Goal: Task Accomplishment & Management: Complete application form

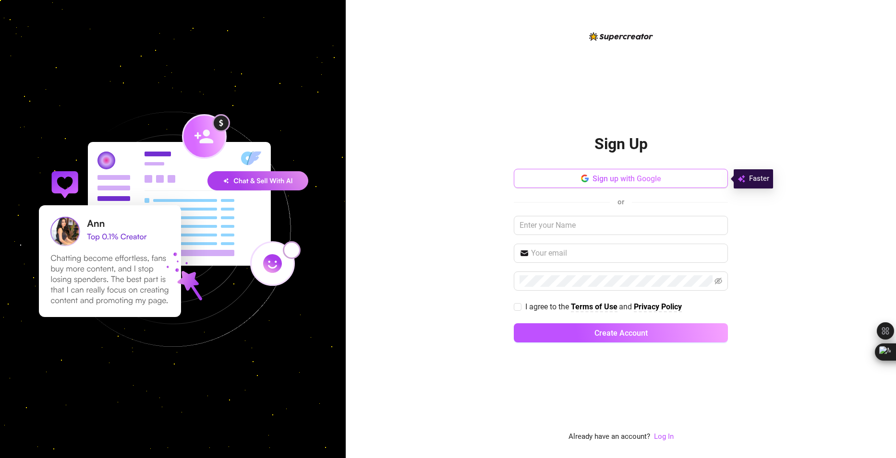
click at [580, 180] on button "Sign up with Google" at bounding box center [621, 178] width 214 height 19
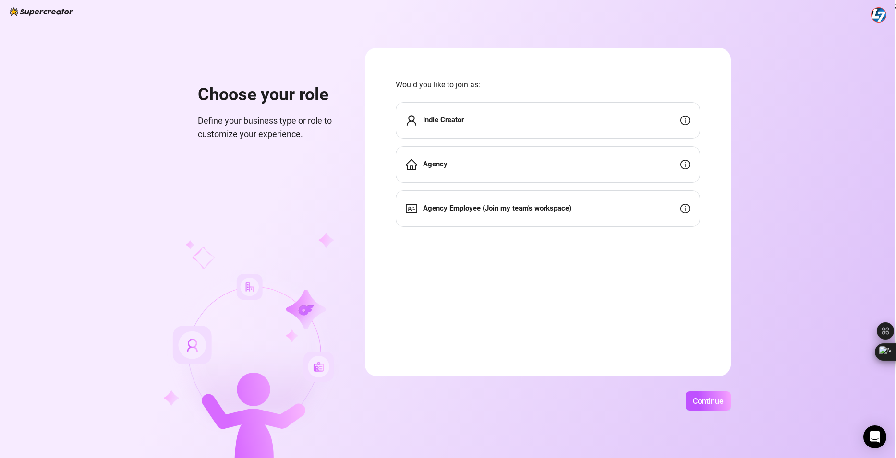
click at [456, 123] on strong "Indie Creator" at bounding box center [443, 120] width 41 height 9
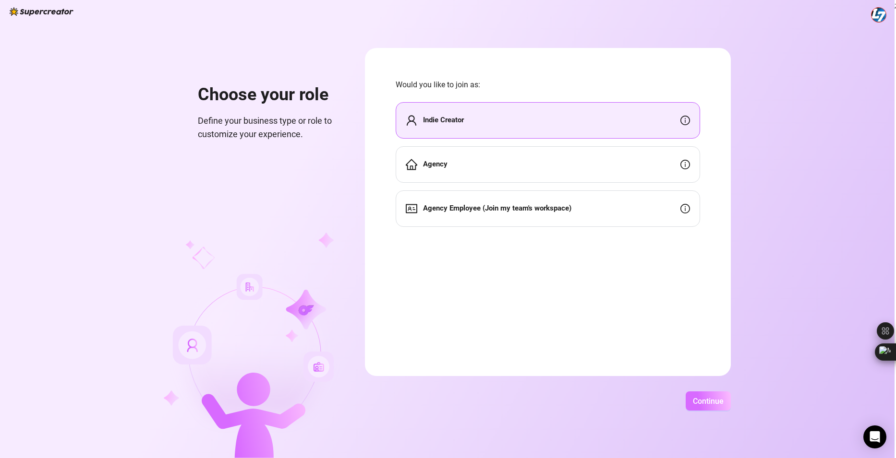
click at [719, 406] on button "Continue" at bounding box center [707, 401] width 45 height 19
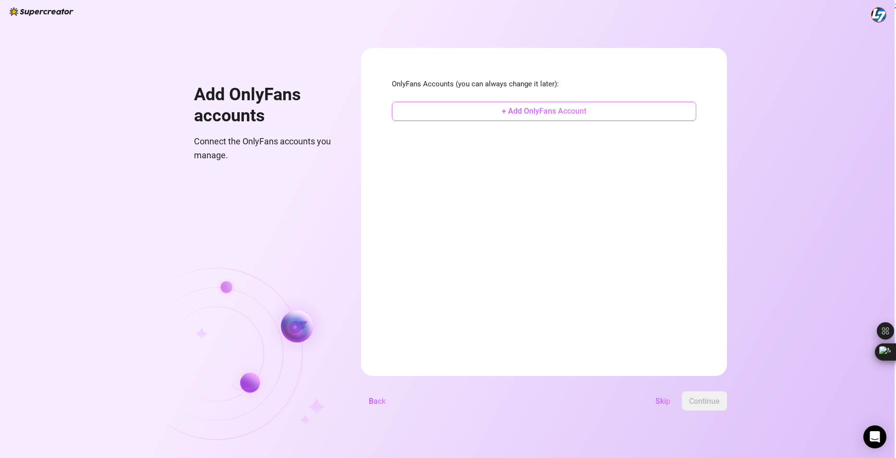
click at [497, 116] on button "+ Add OnlyFans Account" at bounding box center [544, 111] width 304 height 19
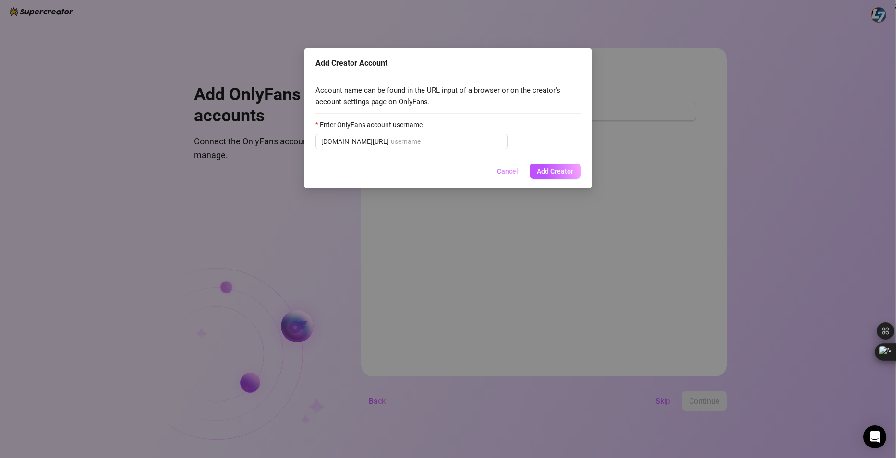
click at [502, 168] on span "Cancel" at bounding box center [507, 172] width 21 height 8
